Goal: Task Accomplishment & Management: Complete application form

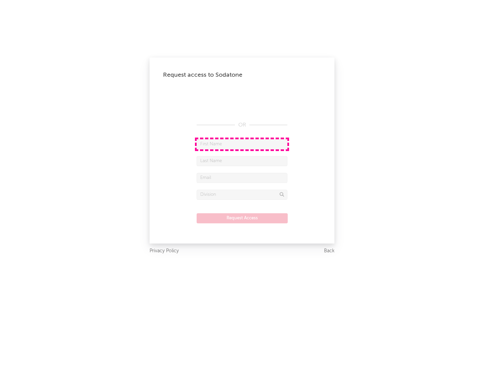
click at [242, 144] on input "text" at bounding box center [242, 144] width 91 height 10
type input "[PERSON_NAME]"
click at [242, 161] on input "text" at bounding box center [242, 161] width 91 height 10
type input "[PERSON_NAME]"
click at [242, 178] on input "text" at bounding box center [242, 178] width 91 height 10
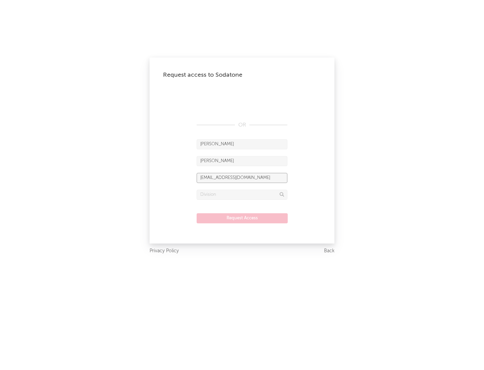
type input "[EMAIL_ADDRESS][DOMAIN_NAME]"
click at [242, 194] on input "text" at bounding box center [242, 195] width 91 height 10
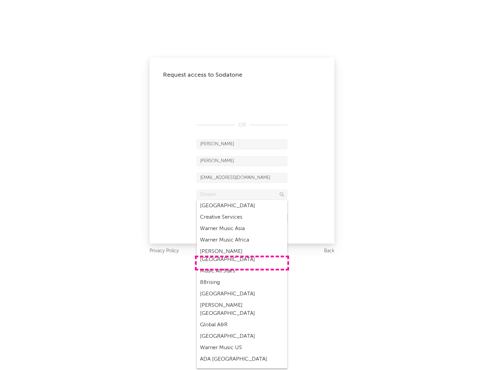
click at [242, 265] on div "Music All Stars" at bounding box center [242, 270] width 91 height 11
type input "Music All Stars"
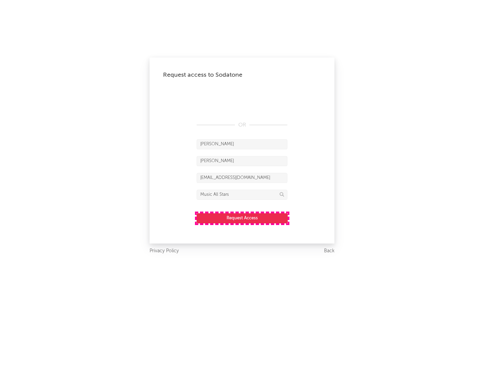
click at [242, 218] on button "Request Access" at bounding box center [242, 218] width 91 height 10
